Goal: Communication & Community: Ask a question

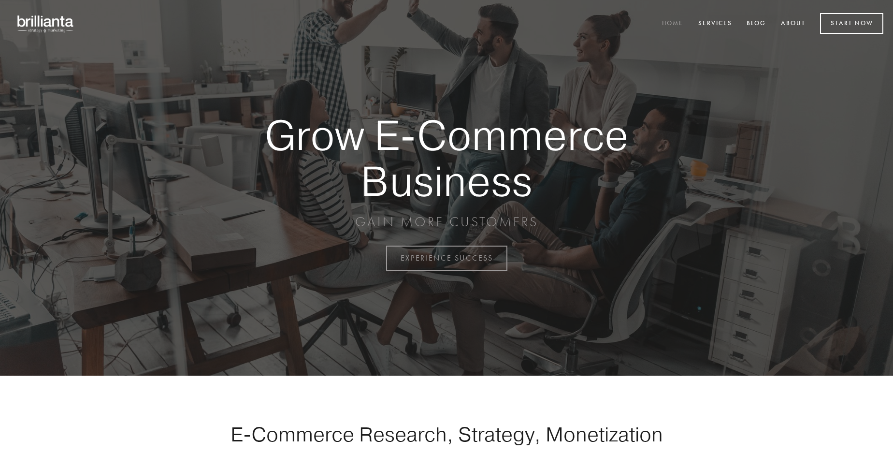
scroll to position [2533, 0]
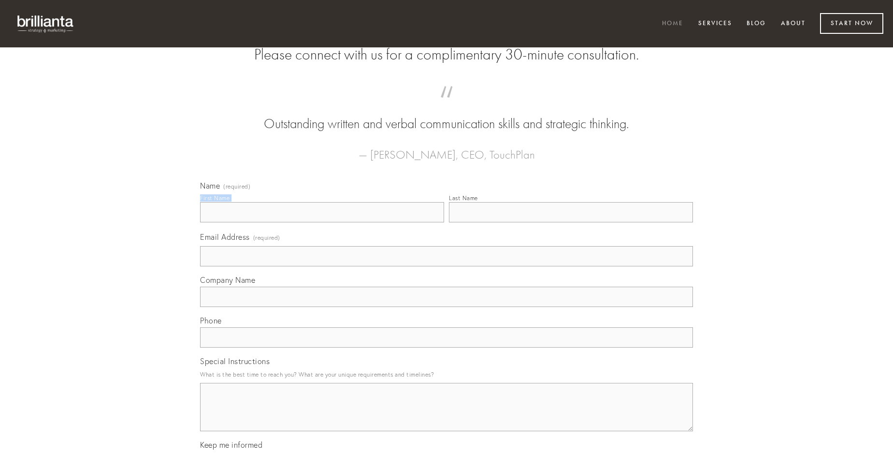
type input "[PERSON_NAME]"
click at [571, 222] on input "Last Name" at bounding box center [571, 212] width 244 height 20
type input "[PERSON_NAME]"
click at [447, 266] on input "Email Address (required)" at bounding box center [446, 256] width 493 height 20
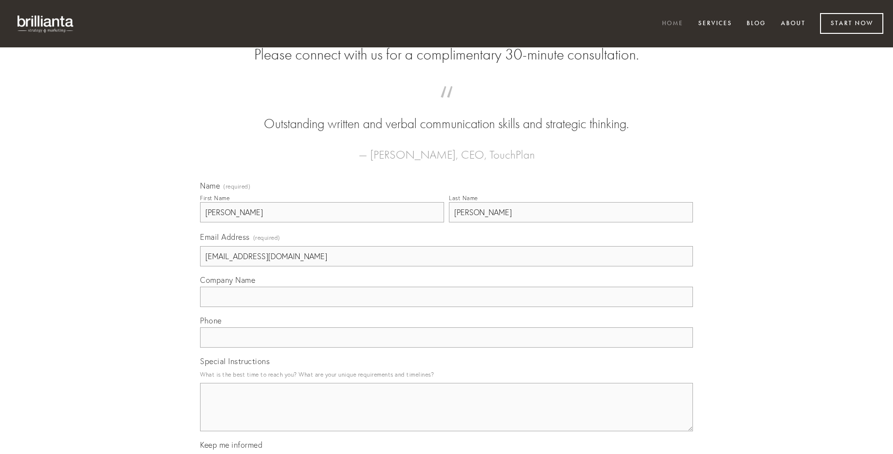
type input "[EMAIL_ADDRESS][DOMAIN_NAME]"
click at [447, 307] on input "Company Name" at bounding box center [446, 297] width 493 height 20
type input "abduco"
click at [447, 347] on input "text" at bounding box center [446, 337] width 493 height 20
click at [447, 416] on textarea "Special Instructions" at bounding box center [446, 407] width 493 height 48
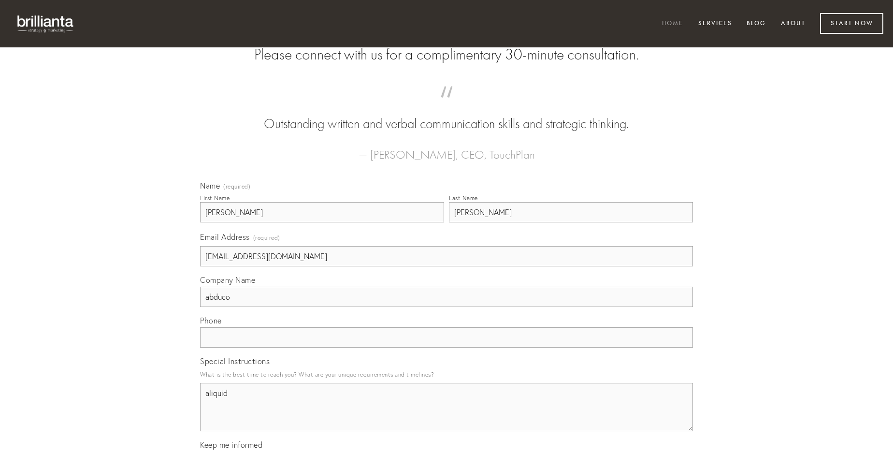
type textarea "aliquid"
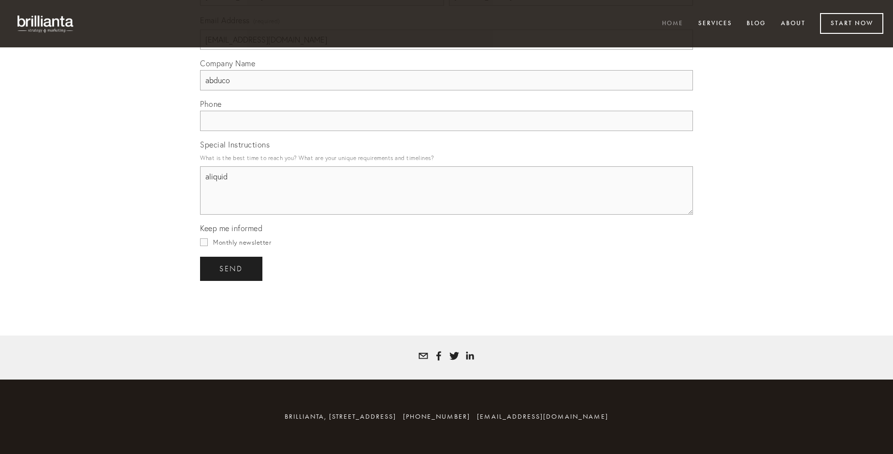
click at [232, 268] on span "send" at bounding box center [231, 268] width 24 height 9
